Goal: Task Accomplishment & Management: Use online tool/utility

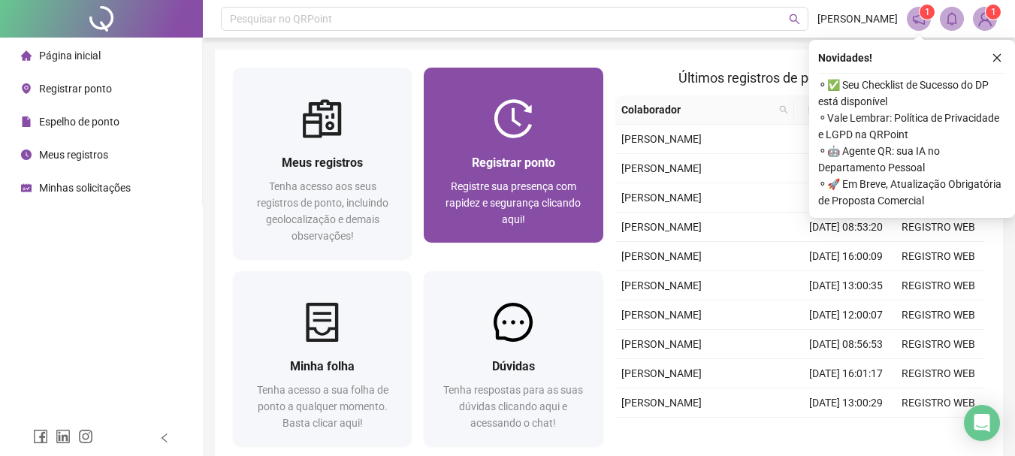
click at [540, 198] on span "Registre sua presença com rapidez e segurança clicando aqui!" at bounding box center [513, 202] width 135 height 45
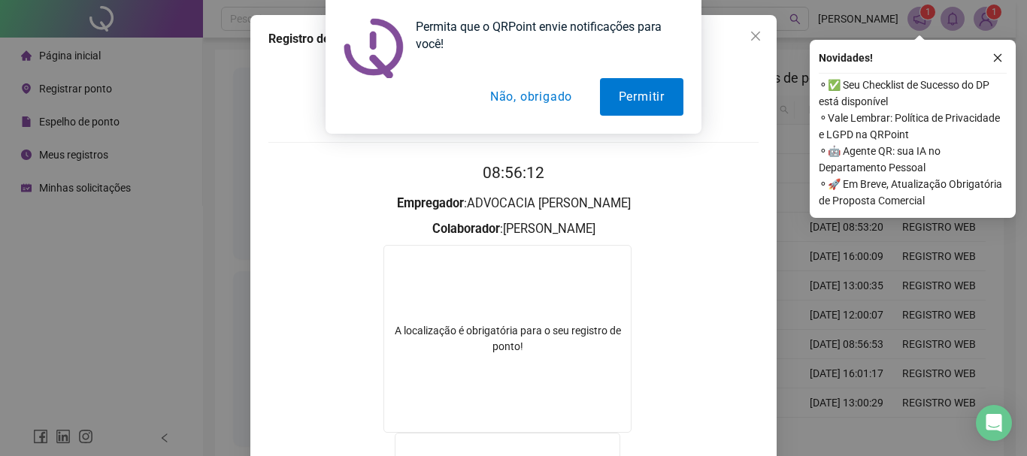
click at [745, 51] on div "Permita que o QRPoint envie notificações para você! Permitir Não, obrigado" at bounding box center [513, 67] width 1027 height 134
click at [555, 90] on button "Não, obrigado" at bounding box center [531, 97] width 120 height 38
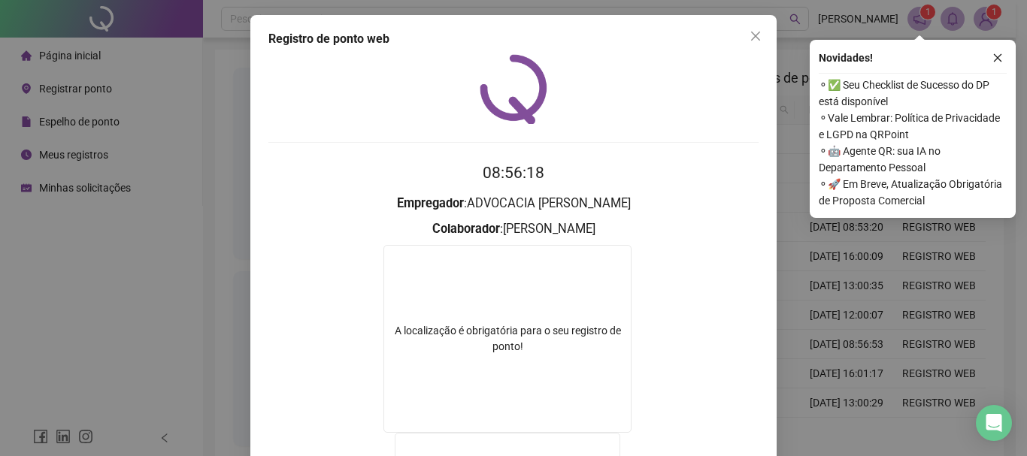
click at [770, 187] on div "Registro de ponto web 08:56:18 Empregador : ADVOCACIA DE [PERSON_NAME] : [PERSO…" at bounding box center [513, 361] width 526 height 692
drag, startPoint x: 761, startPoint y: 32, endPoint x: 758, endPoint y: 40, distance: 8.4
click at [761, 33] on span "Close" at bounding box center [755, 36] width 24 height 12
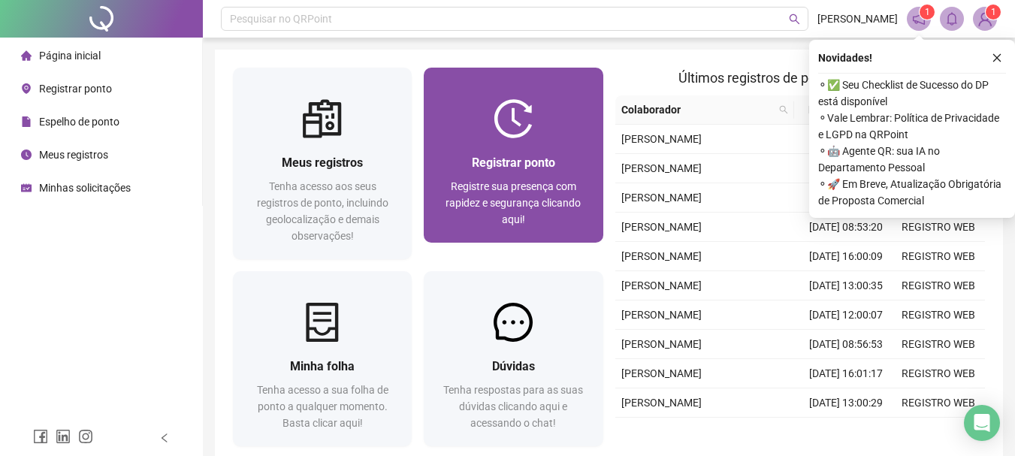
click at [531, 162] on span "Registrar ponto" at bounding box center [513, 163] width 83 height 14
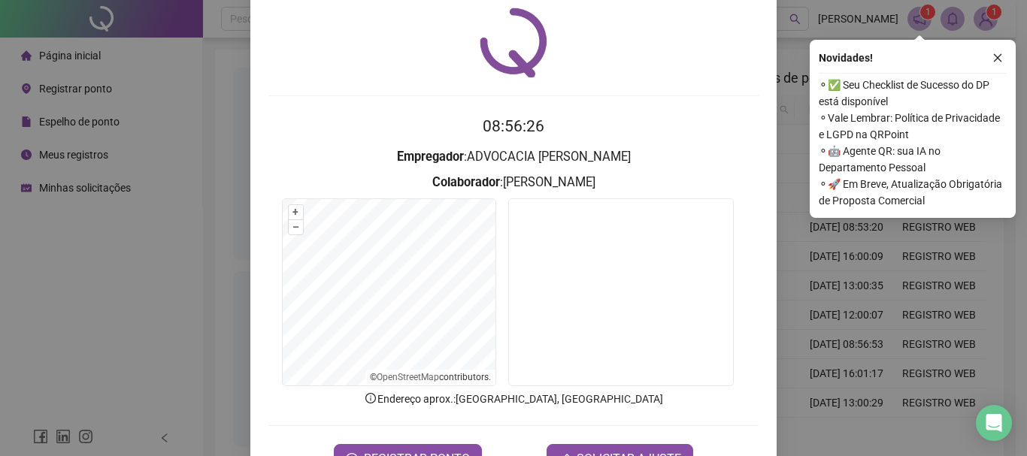
scroll to position [98, 0]
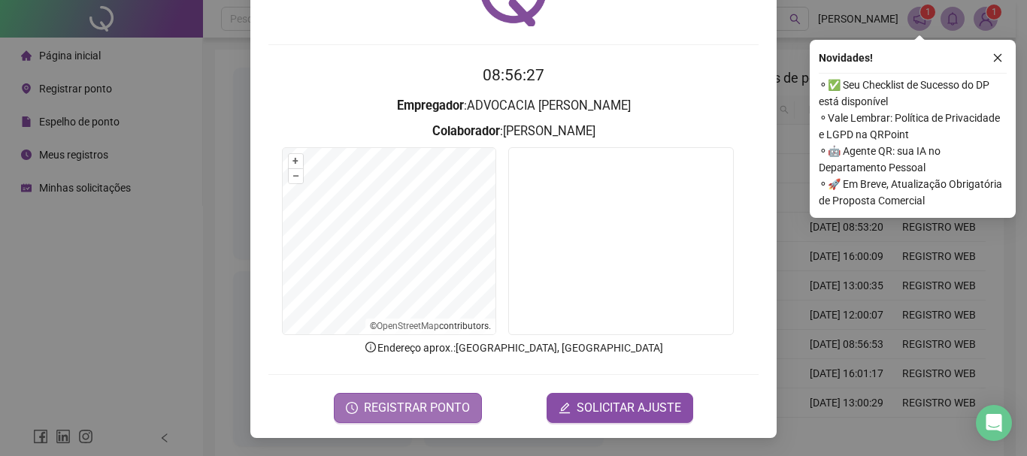
click at [413, 412] on span "REGISTRAR PONTO" at bounding box center [417, 408] width 106 height 18
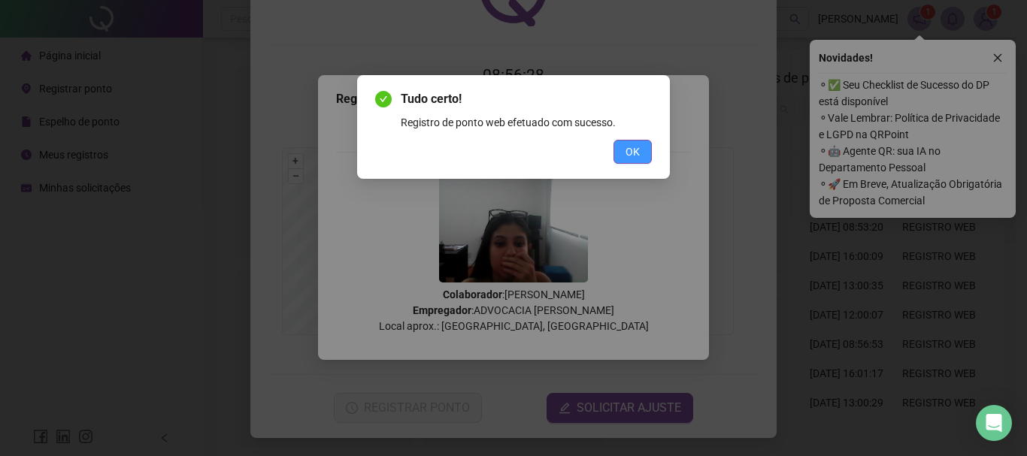
click at [632, 150] on span "OK" at bounding box center [632, 152] width 14 height 17
